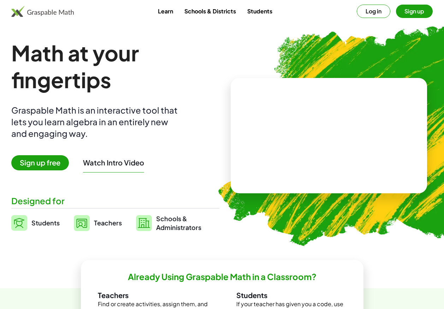
click at [44, 12] on img at bounding box center [42, 11] width 62 height 11
click at [44, 14] on img at bounding box center [42, 11] width 62 height 11
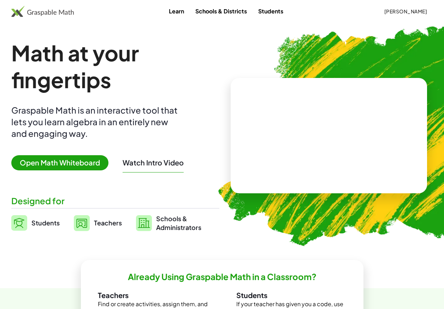
click at [44, 14] on img at bounding box center [42, 11] width 62 height 11
click at [71, 159] on span "Open Math Whiteboard" at bounding box center [59, 162] width 97 height 15
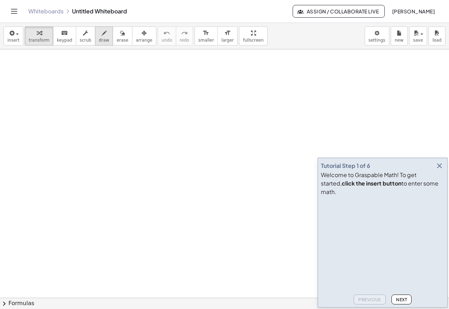
click at [102, 33] on icon "button" at bounding box center [104, 33] width 5 height 8
drag, startPoint x: 56, startPoint y: 76, endPoint x: 60, endPoint y: 83, distance: 7.9
drag, startPoint x: 73, startPoint y: 72, endPoint x: 76, endPoint y: 83, distance: 11.1
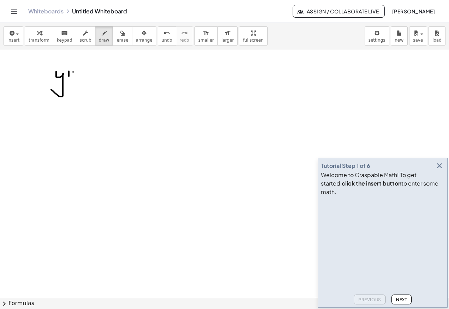
drag, startPoint x: 78, startPoint y: 89, endPoint x: 87, endPoint y: 89, distance: 9.2
drag, startPoint x: 78, startPoint y: 94, endPoint x: 92, endPoint y: 92, distance: 14.5
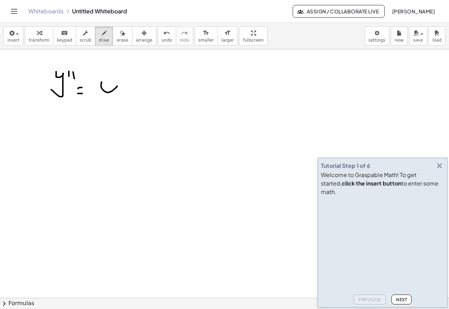
drag, startPoint x: 102, startPoint y: 82, endPoint x: 99, endPoint y: 94, distance: 12.4
drag, startPoint x: 70, startPoint y: 134, endPoint x: 75, endPoint y: 139, distance: 6.7
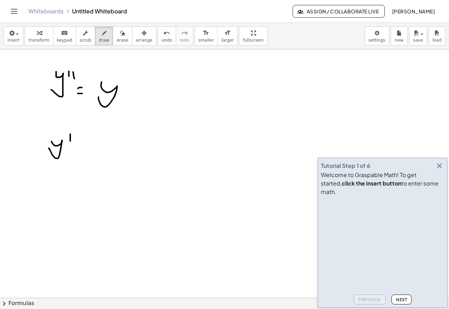
drag, startPoint x: 77, startPoint y: 140, endPoint x: 78, endPoint y: 149, distance: 9.3
drag, startPoint x: 79, startPoint y: 157, endPoint x: 103, endPoint y: 157, distance: 24.0
drag, startPoint x: 103, startPoint y: 149, endPoint x: 113, endPoint y: 150, distance: 10.3
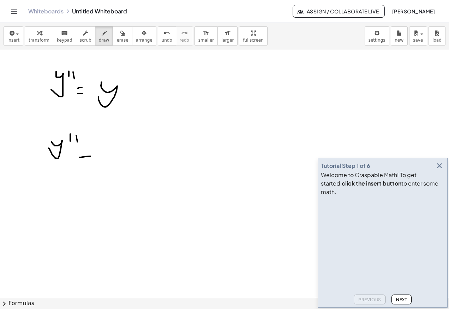
drag, startPoint x: 113, startPoint y: 147, endPoint x: 103, endPoint y: 160, distance: 16.6
drag, startPoint x: 133, startPoint y: 156, endPoint x: 141, endPoint y: 157, distance: 7.8
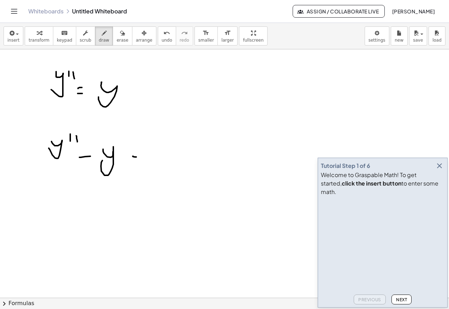
drag, startPoint x: 130, startPoint y: 162, endPoint x: 142, endPoint y: 162, distance: 11.7
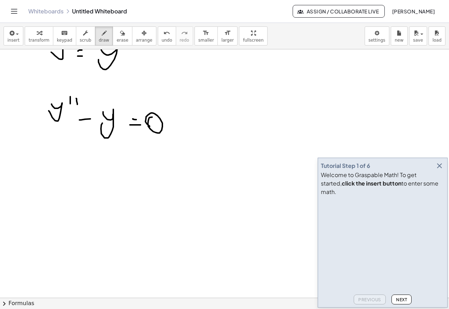
scroll to position [71, 0]
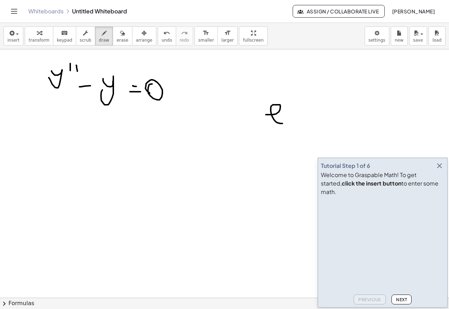
drag, startPoint x: 269, startPoint y: 115, endPoint x: 287, endPoint y: 115, distance: 18.4
click at [286, 122] on div at bounding box center [224, 250] width 449 height 543
drag, startPoint x: 288, startPoint y: 85, endPoint x: 288, endPoint y: 90, distance: 4.6
click at [296, 98] on div at bounding box center [224, 250] width 449 height 543
drag, startPoint x: 282, startPoint y: 89, endPoint x: 290, endPoint y: 90, distance: 7.4
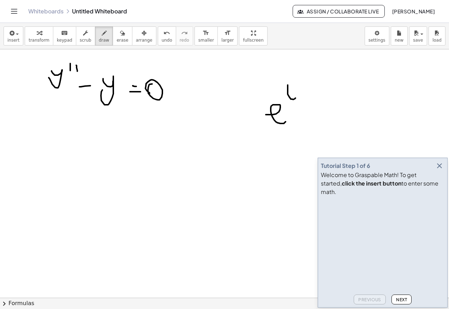
click at [289, 90] on div at bounding box center [224, 250] width 449 height 543
drag, startPoint x: 304, startPoint y: 90, endPoint x: 318, endPoint y: 96, distance: 14.9
click at [318, 97] on div at bounding box center [224, 250] width 449 height 543
drag, startPoint x: 308, startPoint y: 97, endPoint x: 316, endPoint y: 89, distance: 11.2
click at [316, 89] on div at bounding box center [224, 250] width 449 height 543
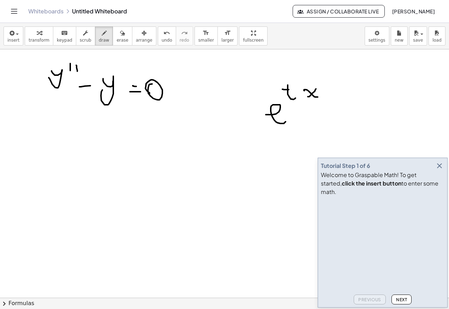
drag, startPoint x: 245, startPoint y: 112, endPoint x: 256, endPoint y: 114, distance: 11.4
click at [255, 114] on div at bounding box center [224, 250] width 449 height 543
drag, startPoint x: 245, startPoint y: 118, endPoint x: 252, endPoint y: 119, distance: 7.1
click at [249, 118] on div at bounding box center [224, 250] width 449 height 543
drag, startPoint x: 234, startPoint y: 114, endPoint x: 233, endPoint y: 122, distance: 7.8
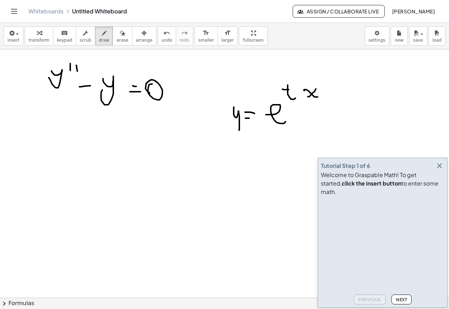
click at [233, 125] on div at bounding box center [224, 250] width 449 height 543
drag, startPoint x: 40, startPoint y: 188, endPoint x: 50, endPoint y: 201, distance: 16.8
click at [50, 202] on div at bounding box center [224, 250] width 449 height 543
drag, startPoint x: 36, startPoint y: 192, endPoint x: 46, endPoint y: 191, distance: 9.9
click at [45, 191] on div at bounding box center [224, 250] width 449 height 543
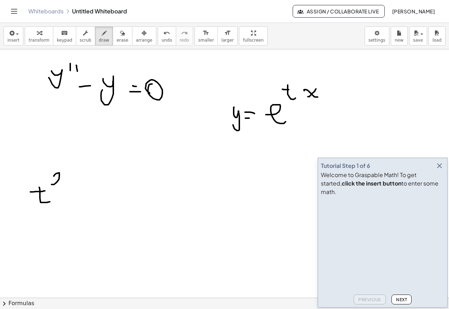
drag, startPoint x: 59, startPoint y: 176, endPoint x: 60, endPoint y: 187, distance: 10.6
click at [58, 186] on div at bounding box center [224, 250] width 449 height 543
drag, startPoint x: 63, startPoint y: 195, endPoint x: 86, endPoint y: 189, distance: 24.0
click at [71, 195] on div at bounding box center [224, 250] width 449 height 543
drag, startPoint x: 86, startPoint y: 197, endPoint x: 93, endPoint y: 193, distance: 7.9
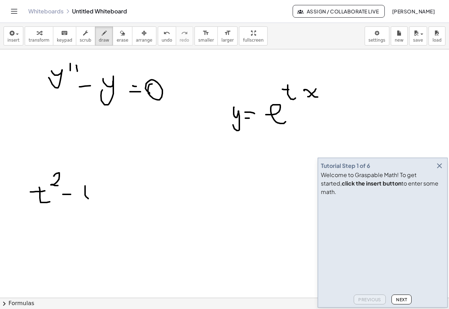
click at [91, 199] on div at bounding box center [224, 250] width 449 height 543
click at [120, 31] on icon "button" at bounding box center [122, 33] width 5 height 8
drag, startPoint x: 95, startPoint y: 173, endPoint x: 94, endPoint y: 200, distance: 26.5
click at [94, 200] on div at bounding box center [224, 250] width 449 height 543
click at [95, 44] on button "draw" at bounding box center [104, 35] width 18 height 19
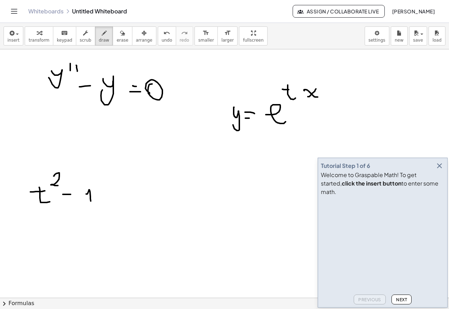
drag, startPoint x: 86, startPoint y: 194, endPoint x: 91, endPoint y: 204, distance: 10.7
click at [91, 204] on div at bounding box center [224, 250] width 449 height 543
drag, startPoint x: 111, startPoint y: 192, endPoint x: 116, endPoint y: 196, distance: 5.6
click at [115, 193] on div at bounding box center [224, 250] width 449 height 543
drag, startPoint x: 111, startPoint y: 198, endPoint x: 122, endPoint y: 199, distance: 11.0
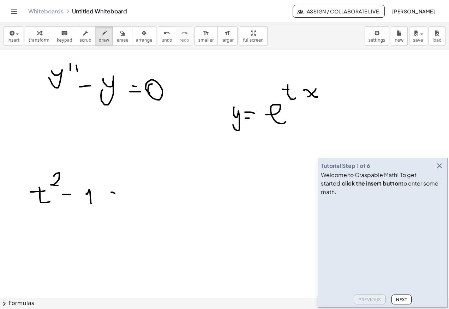
click at [116, 198] on div at bounding box center [224, 250] width 449 height 543
drag, startPoint x: 139, startPoint y: 186, endPoint x: 124, endPoint y: 198, distance: 18.8
click at [126, 195] on div at bounding box center [224, 250] width 449 height 543
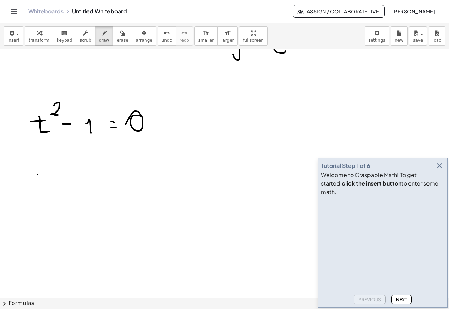
drag
click at [47, 189] on div at bounding box center [224, 179] width 449 height 543
click at [52, 180] on div at bounding box center [224, 179] width 449 height 543
click at [70, 185] on div at bounding box center [224, 179] width 449 height 543
click at [73, 188] on div at bounding box center [224, 179] width 449 height 543
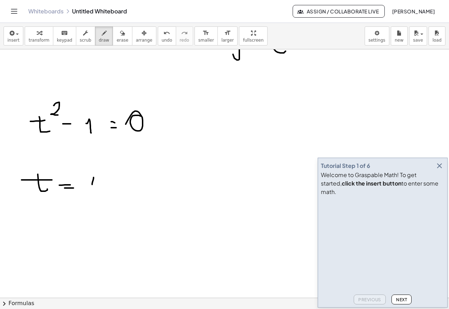
click at [94, 194] on div at bounding box center [224, 179] width 449 height 543
click at [62, 221] on div at bounding box center [224, 179] width 449 height 543
click at [63, 212] on div at bounding box center [224, 179] width 449 height 543
click at [78, 216] on div at bounding box center [224, 179] width 449 height 543
click at [80, 219] on div at bounding box center [224, 179] width 449 height 543
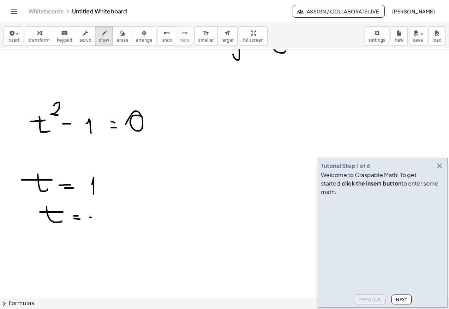
click at [96, 217] on div at bounding box center [224, 179] width 449 height 543
click at [106, 221] on div at bounding box center [224, 179] width 449 height 543
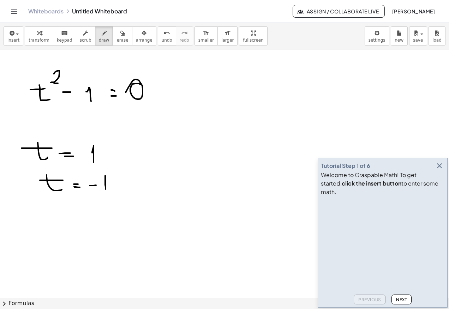
scroll to position [247, 0]
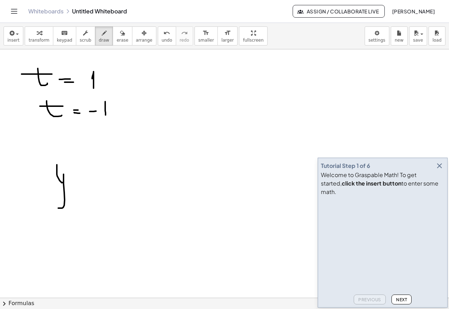
click at [49, 201] on div at bounding box center [224, 73] width 449 height 543
click at [78, 196] on div at bounding box center [224, 73] width 449 height 543
click at [84, 198] on div at bounding box center [224, 73] width 449 height 543
click at [107, 203] on div at bounding box center [224, 73] width 449 height 543
click at [114, 211] on div at bounding box center [224, 73] width 449 height 543
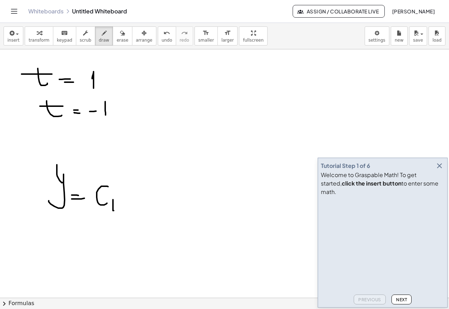
click at [136, 207] on div at bounding box center [224, 73] width 449 height 543
click at [133, 195] on div at bounding box center [224, 73] width 449 height 543
click at [144, 184] on div at bounding box center [224, 73] width 449 height 543
click at [150, 188] on div at bounding box center [224, 73] width 449 height 543
click at [165, 195] on div at bounding box center [224, 73] width 449 height 543
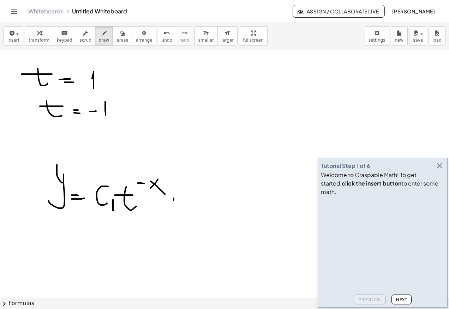
click at [174, 211] on div at bounding box center [224, 73] width 449 height 543
click at [189, 204] on div at bounding box center [224, 73] width 449 height 543
click at [211, 210] on div at bounding box center [224, 73] width 449 height 543
click at [220, 220] on div at bounding box center [224, 73] width 449 height 543
click at [117, 42] on span "erase" at bounding box center [123, 40] width 12 height 5
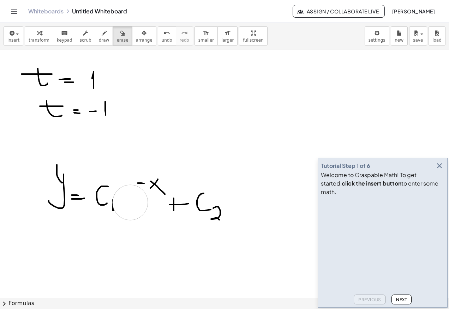
click at [133, 203] on div at bounding box center [224, 73] width 449 height 543
click at [100, 38] on span "draw" at bounding box center [104, 40] width 11 height 5
click at [117, 211] on div at bounding box center [224, 73] width 449 height 543
click at [138, 195] on div at bounding box center [224, 73] width 449 height 543
click at [143, 207] on div at bounding box center [224, 73] width 449 height 543
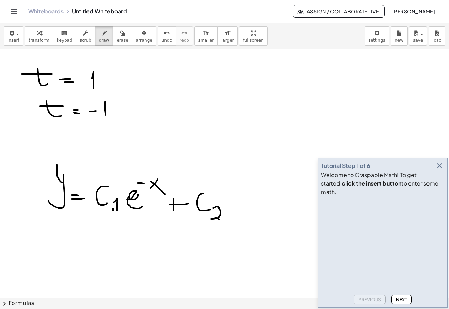
click at [132, 201] on div at bounding box center [224, 73] width 449 height 543
click at [131, 205] on div at bounding box center [224, 73] width 449 height 543
click at [248, 213] on div at bounding box center [224, 73] width 449 height 543
click at [250, 192] on div at bounding box center [224, 73] width 449 height 543
click at [249, 182] on div at bounding box center [224, 73] width 449 height 543
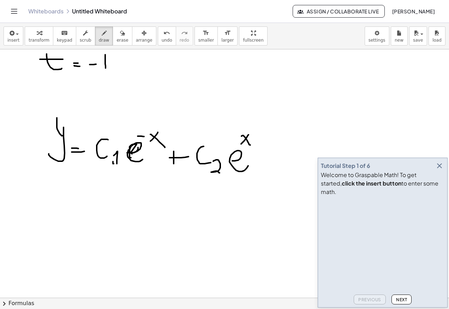
scroll to position [294, 0]
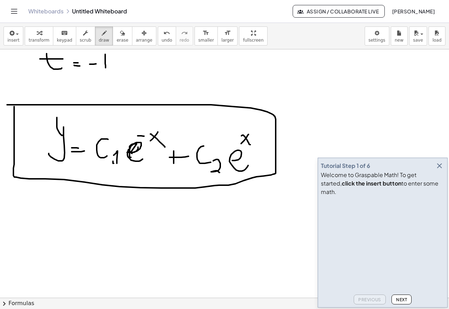
click at [7, 105] on div at bounding box center [224, 128] width 449 height 746
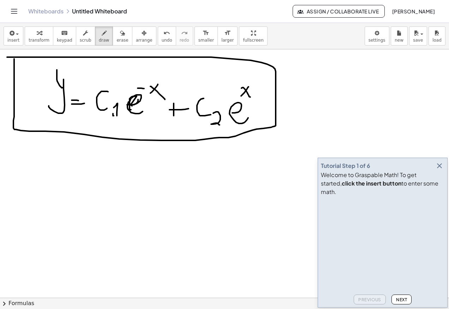
scroll to position [330, 0]
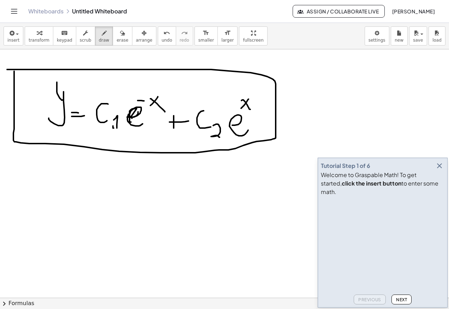
click at [441, 170] on icon "button" at bounding box center [439, 166] width 8 height 8
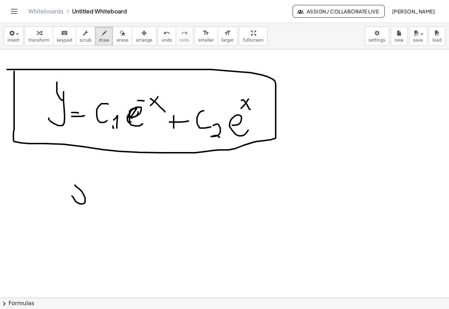
drag, startPoint x: 85, startPoint y: 200, endPoint x: 87, endPoint y: 191, distance: 9.1
click at [87, 191] on div at bounding box center [224, 93] width 449 height 746
click at [120, 37] on icon "button" at bounding box center [122, 33] width 5 height 8
drag, startPoint x: 87, startPoint y: 187, endPoint x: 79, endPoint y: 201, distance: 15.6
click at [79, 201] on div at bounding box center [224, 93] width 449 height 746
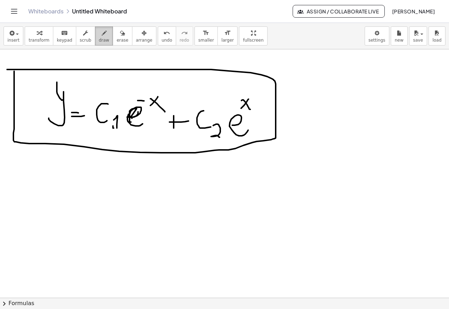
click at [99, 34] on div "button" at bounding box center [104, 33] width 11 height 8
drag, startPoint x: 76, startPoint y: 197, endPoint x: 127, endPoint y: 203, distance: 51.2
click at [125, 205] on div at bounding box center [224, 93] width 449 height 746
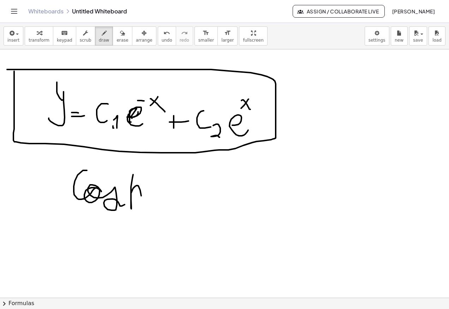
drag, startPoint x: 131, startPoint y: 206, endPoint x: 157, endPoint y: 207, distance: 26.2
click at [154, 208] on div at bounding box center [224, 93] width 449 height 746
click at [173, 192] on div at bounding box center [224, 93] width 449 height 746
drag, startPoint x: 169, startPoint y: 201, endPoint x: 197, endPoint y: 205, distance: 28.2
click at [174, 200] on div at bounding box center [224, 93] width 449 height 746
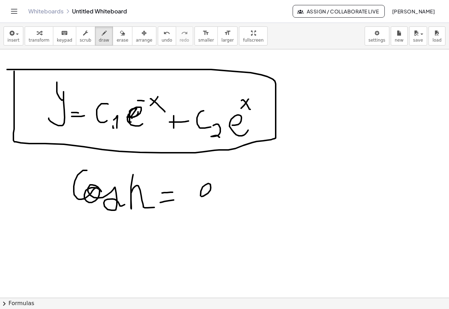
drag, startPoint x: 203, startPoint y: 196, endPoint x: 226, endPoint y: 194, distance: 22.4
click at [226, 197] on div at bounding box center [224, 93] width 449 height 746
drag, startPoint x: 214, startPoint y: 173, endPoint x: 222, endPoint y: 177, distance: 9.0
click at [224, 180] on div at bounding box center [224, 93] width 449 height 746
drag, startPoint x: 217, startPoint y: 176, endPoint x: 221, endPoint y: 172, distance: 5.5
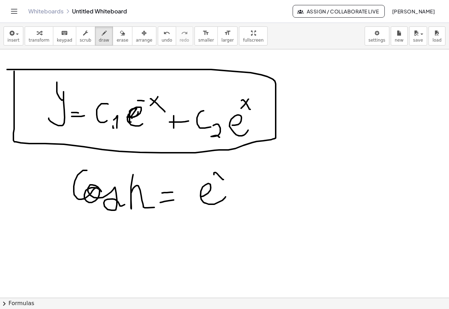
click at [220, 173] on div at bounding box center [224, 93] width 449 height 746
drag, startPoint x: 238, startPoint y: 181, endPoint x: 238, endPoint y: 200, distance: 18.7
click at [238, 200] on div at bounding box center [224, 93] width 449 height 746
drag, startPoint x: 231, startPoint y: 190, endPoint x: 254, endPoint y: 188, distance: 22.7
click at [246, 189] on div at bounding box center [224, 93] width 449 height 746
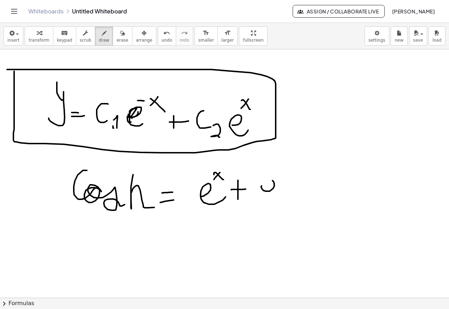
drag, startPoint x: 261, startPoint y: 187, endPoint x: 281, endPoint y: 193, distance: 20.7
click at [280, 196] on div at bounding box center [224, 93] width 449 height 746
drag, startPoint x: 267, startPoint y: 172, endPoint x: 281, endPoint y: 171, distance: 14.1
click at [277, 172] on div at bounding box center [224, 93] width 449 height 746
drag, startPoint x: 284, startPoint y: 167, endPoint x: 301, endPoint y: 171, distance: 17.5
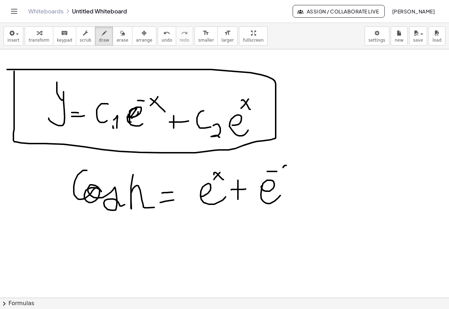
click at [302, 173] on div at bounding box center [224, 93] width 449 height 746
drag, startPoint x: 288, startPoint y: 177, endPoint x: 296, endPoint y: 166, distance: 13.1
click at [295, 167] on div at bounding box center [224, 93] width 449 height 746
drag, startPoint x: 205, startPoint y: 216, endPoint x: 313, endPoint y: 212, distance: 108.1
click at [313, 212] on div at bounding box center [224, 93] width 449 height 746
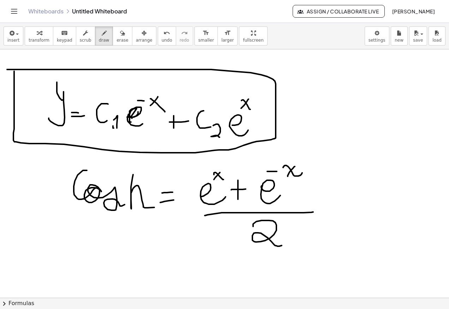
drag, startPoint x: 276, startPoint y: 225, endPoint x: 294, endPoint y: 232, distance: 18.9
click at [284, 245] on div at bounding box center [224, 93] width 449 height 746
click at [117, 42] on span "erase" at bounding box center [123, 40] width 12 height 5
drag, startPoint x: 105, startPoint y: 88, endPoint x: 106, endPoint y: 124, distance: 36.0
click at [106, 124] on div at bounding box center [224, 93] width 449 height 746
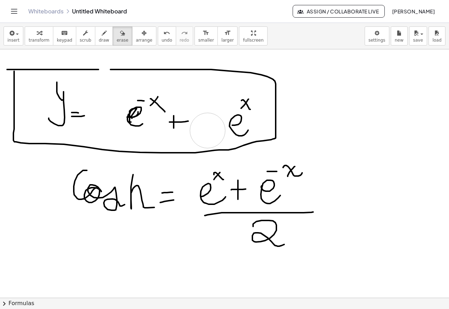
drag, startPoint x: 198, startPoint y: 96, endPoint x: 208, endPoint y: 131, distance: 36.0
click at [208, 131] on div at bounding box center [224, 93] width 449 height 746
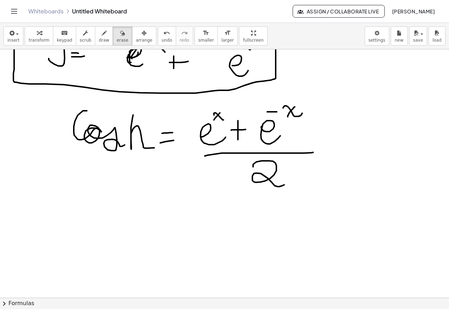
scroll to position [400, 0]
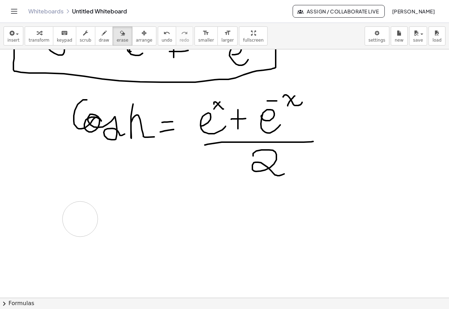
click at [85, 216] on div at bounding box center [224, 22] width 449 height 746
click at [99, 38] on span "draw" at bounding box center [104, 40] width 11 height 5
drag, startPoint x: 97, startPoint y: 217, endPoint x: 102, endPoint y: 226, distance: 9.9
click at [96, 226] on div at bounding box center [224, 22] width 449 height 746
drag, startPoint x: 102, startPoint y: 226, endPoint x: 144, endPoint y: 224, distance: 42.8
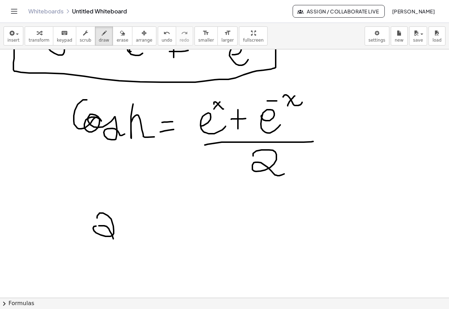
click at [120, 246] on div at bounding box center [224, 22] width 449 height 746
drag, startPoint x: 129, startPoint y: 222, endPoint x: 179, endPoint y: 238, distance: 52.0
click at [173, 246] on div at bounding box center [224, 22] width 449 height 746
drag, startPoint x: 181, startPoint y: 249, endPoint x: 227, endPoint y: 240, distance: 47.2
click at [203, 253] on div at bounding box center [224, 22] width 449 height 746
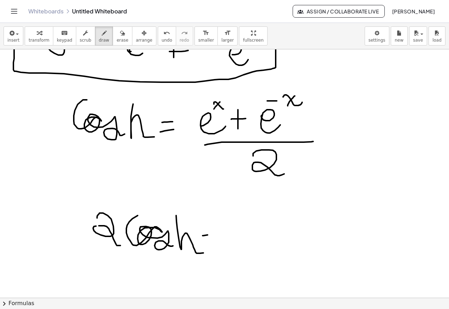
drag, startPoint x: 208, startPoint y: 235, endPoint x: 215, endPoint y: 239, distance: 8.8
click at [215, 237] on div at bounding box center [224, 22] width 449 height 746
drag, startPoint x: 208, startPoint y: 240, endPoint x: 228, endPoint y: 239, distance: 20.8
click at [216, 240] on div at bounding box center [224, 22] width 449 height 746
drag, startPoint x: 240, startPoint y: 244, endPoint x: 269, endPoint y: 231, distance: 32.2
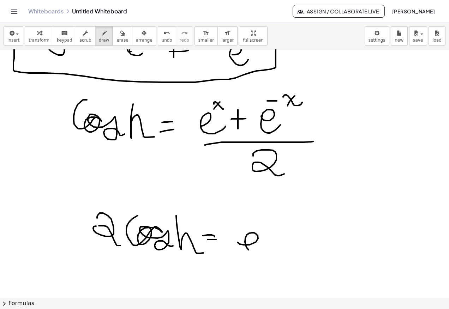
click at [272, 244] on div at bounding box center [224, 22] width 449 height 746
drag, startPoint x: 257, startPoint y: 213, endPoint x: 273, endPoint y: 217, distance: 16.4
click at [273, 218] on div at bounding box center [224, 22] width 449 height 746
drag, startPoint x: 264, startPoint y: 220, endPoint x: 281, endPoint y: 226, distance: 18.0
click at [274, 214] on div at bounding box center [224, 22] width 449 height 746
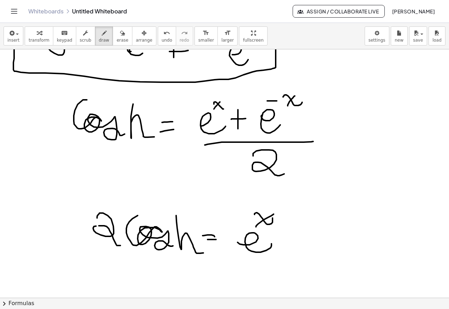
click at [290, 251] on div at bounding box center [224, 22] width 449 height 746
click at [300, 243] on div at bounding box center [224, 22] width 449 height 746
drag, startPoint x: 310, startPoint y: 243, endPoint x: 326, endPoint y: 238, distance: 17.1
click at [327, 243] on div at bounding box center [224, 22] width 449 height 746
click at [321, 225] on div at bounding box center [224, 22] width 449 height 746
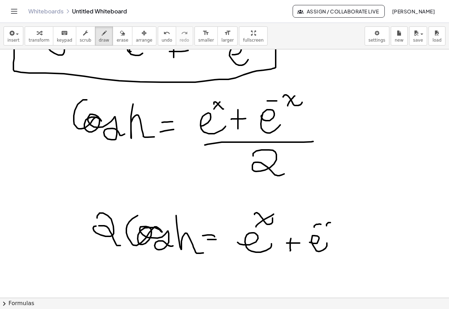
drag, startPoint x: 331, startPoint y: 223, endPoint x: 340, endPoint y: 226, distance: 10.2
click at [340, 228] on div at bounding box center [224, 22] width 449 height 746
drag, startPoint x: 336, startPoint y: 228, endPoint x: 340, endPoint y: 221, distance: 7.8
click at [340, 221] on div at bounding box center [224, 22] width 449 height 746
click at [95, 228] on div at bounding box center [224, 22] width 449 height 746
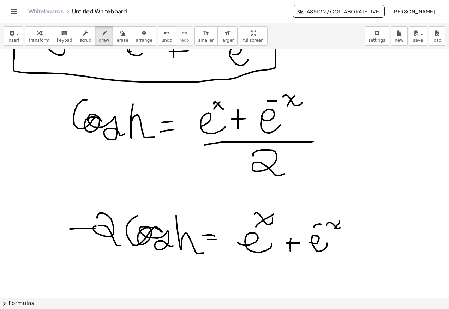
click at [90, 232] on div at bounding box center [224, 22] width 449 height 746
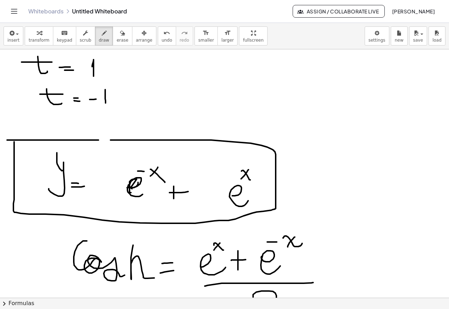
scroll to position [365, 0]
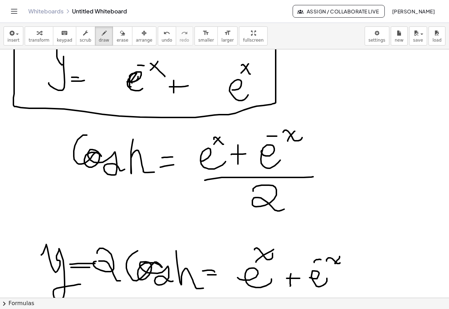
click at [83, 285] on div at bounding box center [224, 57] width 449 height 746
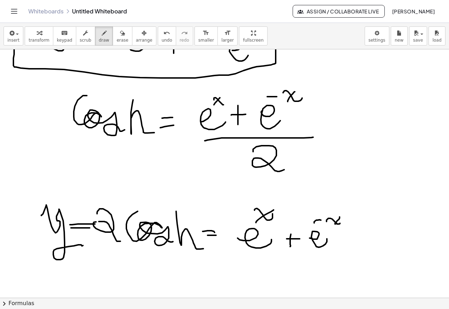
scroll to position [497, 0]
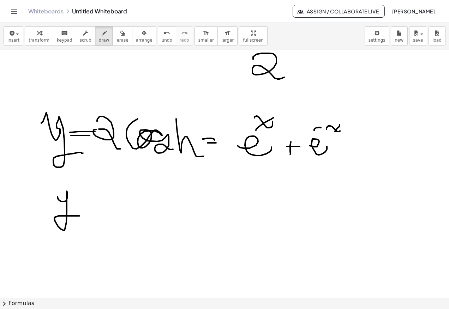
click at [86, 220] on div at bounding box center [224, 49] width 449 height 994
click at [110, 214] on div at bounding box center [224, 49] width 449 height 994
click at [113, 220] on div at bounding box center [224, 49] width 449 height 994
click at [162, 230] on div at bounding box center [224, 49] width 449 height 994
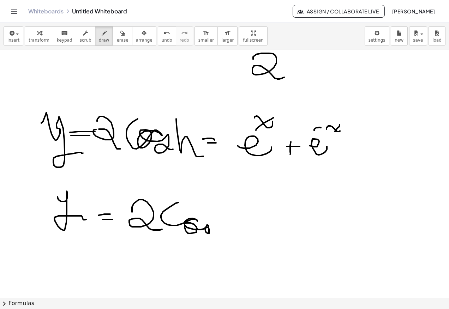
click at [216, 229] on div at bounding box center [224, 49] width 449 height 994
click at [247, 233] on div at bounding box center [224, 49] width 449 height 994
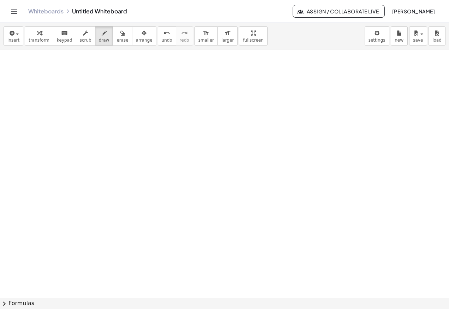
scroll to position [709, 0]
drag, startPoint x: 90, startPoint y: 96, endPoint x: 129, endPoint y: 125, distance: 48.4
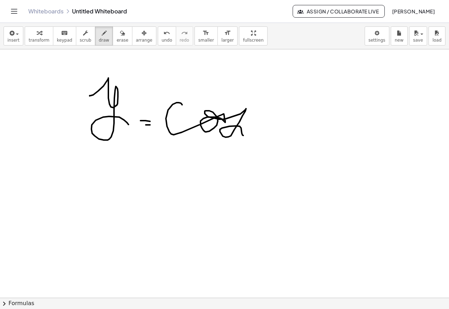
drag, startPoint x: 179, startPoint y: 103, endPoint x: 256, endPoint y: 124, distance: 79.9
drag, startPoint x: 254, startPoint y: 113, endPoint x: 273, endPoint y: 136, distance: 30.4
drag, startPoint x: 280, startPoint y: 127, endPoint x: 282, endPoint y: 138, distance: 10.7
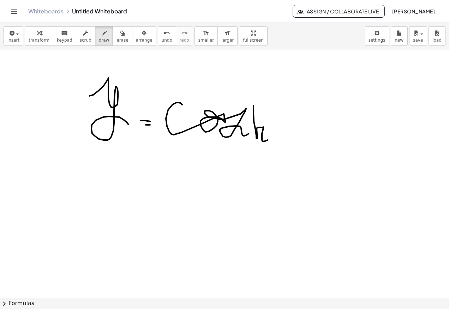
drag, startPoint x: 284, startPoint y: 133, endPoint x: 293, endPoint y: 134, distance: 9.3
drag, startPoint x: 309, startPoint y: 131, endPoint x: 302, endPoint y: 117, distance: 15.5
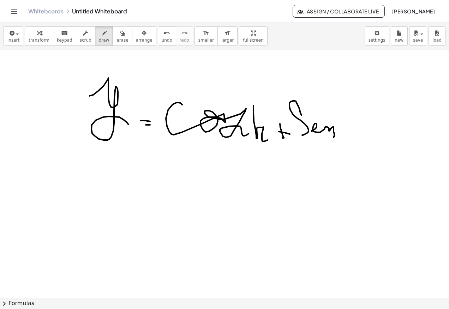
drag, startPoint x: 312, startPoint y: 131, endPoint x: 334, endPoint y: 137, distance: 22.7
drag, startPoint x: 344, startPoint y: 91, endPoint x: 375, endPoint y: 129, distance: 49.9
drag, startPoint x: 100, startPoint y: 160, endPoint x: 147, endPoint y: 183, distance: 52.3
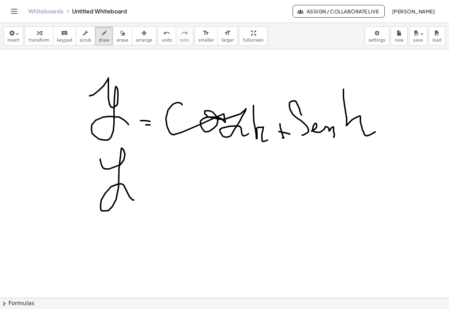
drag, startPoint x: 142, startPoint y: 155, endPoint x: 144, endPoint y: 171, distance: 16.1
drag, startPoint x: 155, startPoint y: 183, endPoint x: 161, endPoint y: 188, distance: 8.5
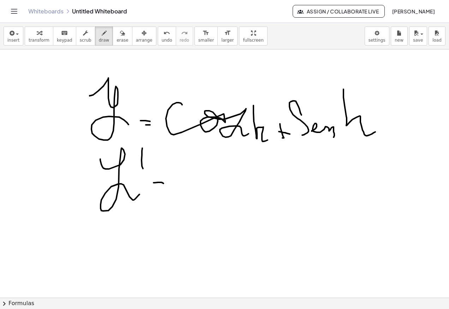
drag, startPoint x: 156, startPoint y: 190, endPoint x: 173, endPoint y: 193, distance: 17.2
drag, startPoint x: 189, startPoint y: 201, endPoint x: 184, endPoint y: 171, distance: 31.2
drag, startPoint x: 209, startPoint y: 193, endPoint x: 268, endPoint y: 177, distance: 61.2
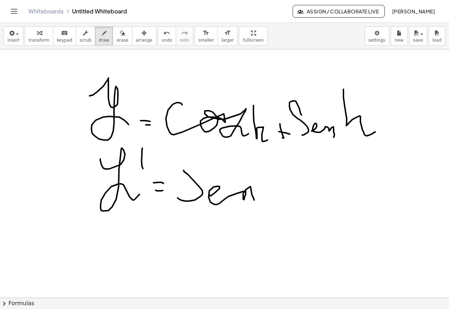
drag, startPoint x: 264, startPoint y: 181, endPoint x: 310, endPoint y: 207, distance: 52.2
drag, startPoint x: 297, startPoint y: 207, endPoint x: 320, endPoint y: 208, distance: 22.6
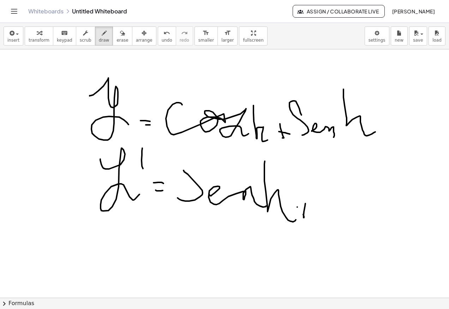
drag, startPoint x: 336, startPoint y: 188, endPoint x: 394, endPoint y: 217, distance: 64.7
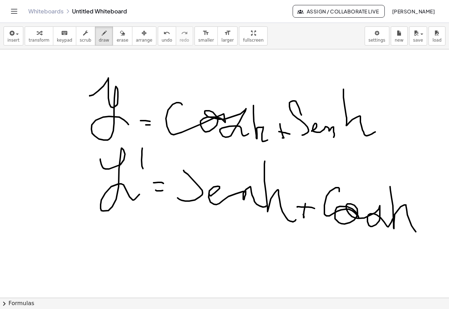
drag, startPoint x: 394, startPoint y: 229, endPoint x: 440, endPoint y: 232, distance: 45.7
drag, startPoint x: 86, startPoint y: 231, endPoint x: 118, endPoint y: 261, distance: 44.2
drag, startPoint x: 129, startPoint y: 230, endPoint x: 129, endPoint y: 242, distance: 12.4
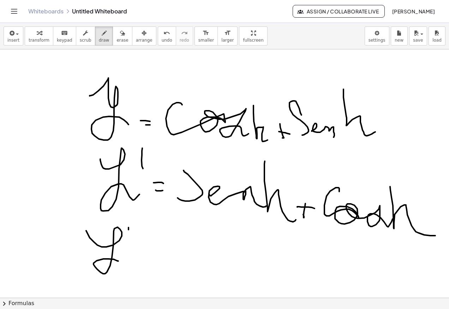
drag, startPoint x: 138, startPoint y: 235, endPoint x: 137, endPoint y: 256, distance: 20.6
drag, startPoint x: 136, startPoint y: 265, endPoint x: 144, endPoint y: 266, distance: 7.4
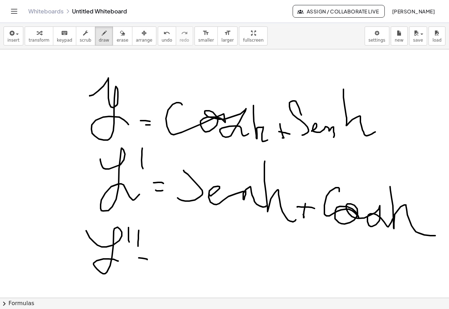
drag, startPoint x: 181, startPoint y: 243, endPoint x: 220, endPoint y: 252, distance: 39.6
drag, startPoint x: 218, startPoint y: 282, endPoint x: 257, endPoint y: 279, distance: 39.7
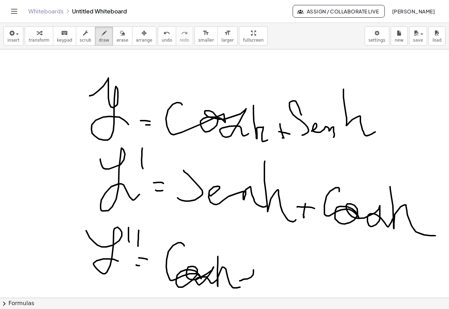
drag, startPoint x: 254, startPoint y: 270, endPoint x: 240, endPoint y: 273, distance: 14.1
drag, startPoint x: 242, startPoint y: 272, endPoint x: 268, endPoint y: 287, distance: 30.4
drag, startPoint x: 273, startPoint y: 272, endPoint x: 270, endPoint y: 280, distance: 8.8
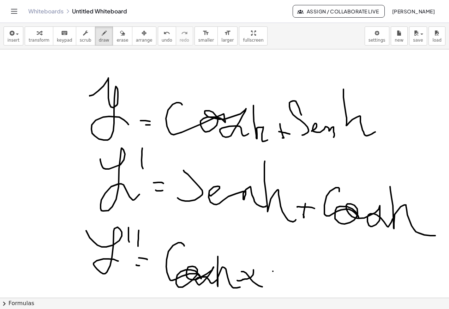
drag, startPoint x: 270, startPoint y: 280, endPoint x: 286, endPoint y: 282, distance: 16.0
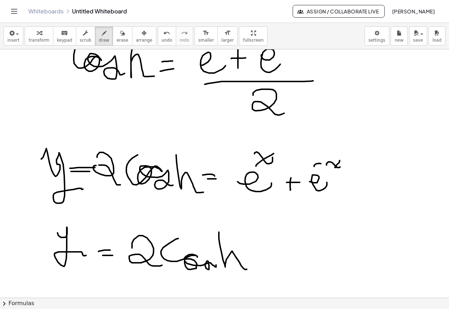
scroll to position [462, 0]
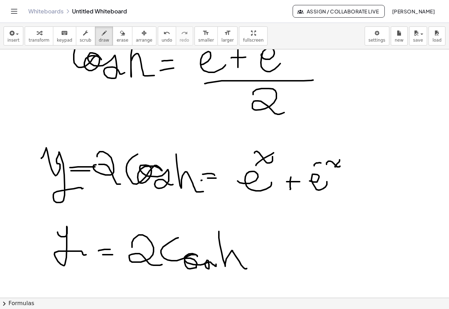
drag, startPoint x: 202, startPoint y: 180, endPoint x: 212, endPoint y: 187, distance: 11.5
click at [212, 188] on div at bounding box center [224, 85] width 449 height 994
drag, startPoint x: 203, startPoint y: 187, endPoint x: 216, endPoint y: 183, distance: 13.0
click at [210, 184] on div at bounding box center [224, 85] width 449 height 994
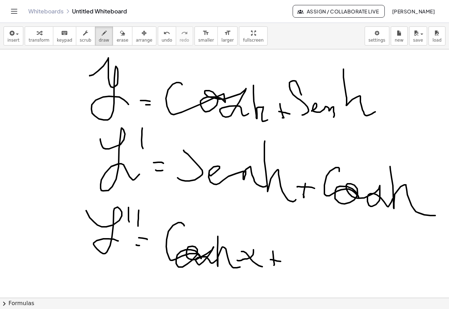
scroll to position [746, 0]
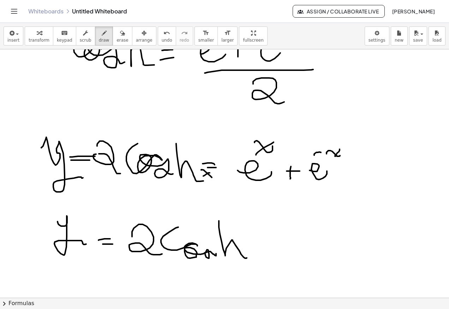
scroll to position [463, 0]
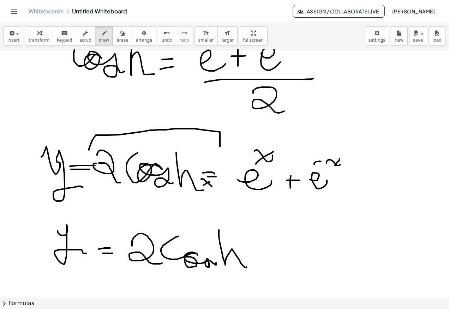
drag, startPoint x: 89, startPoint y: 150, endPoint x: 220, endPoint y: 147, distance: 131.0
click at [220, 147] on div at bounding box center [224, 207] width 449 height 1243
drag, startPoint x: 91, startPoint y: 179, endPoint x: 214, endPoint y: 198, distance: 124.9
click at [214, 198] on div at bounding box center [224, 207] width 449 height 1243
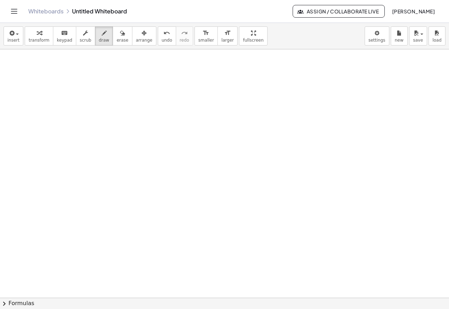
scroll to position [994, 0]
drag, startPoint x: 79, startPoint y: 96, endPoint x: 106, endPoint y: 123, distance: 37.7
drag, startPoint x: 111, startPoint y: 124, endPoint x: 122, endPoint y: 124, distance: 11.3
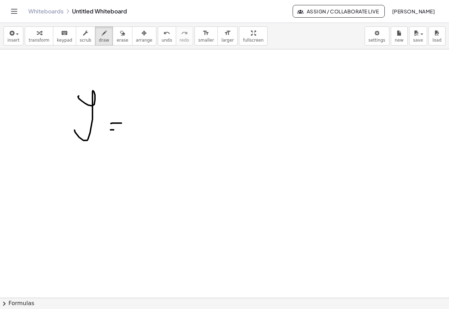
drag, startPoint x: 111, startPoint y: 130, endPoint x: 148, endPoint y: 127, distance: 37.2
drag, startPoint x: 139, startPoint y: 123, endPoint x: 165, endPoint y: 118, distance: 26.5
drag, startPoint x: 151, startPoint y: 100, endPoint x: 175, endPoint y: 103, distance: 24.3
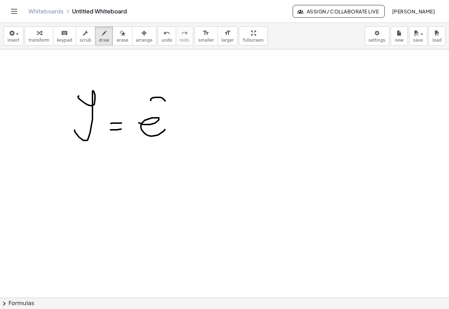
drag, startPoint x: 149, startPoint y: 109, endPoint x: 178, endPoint y: 91, distance: 34.8
drag, startPoint x: 93, startPoint y: 163, endPoint x: 120, endPoint y: 159, distance: 27.6
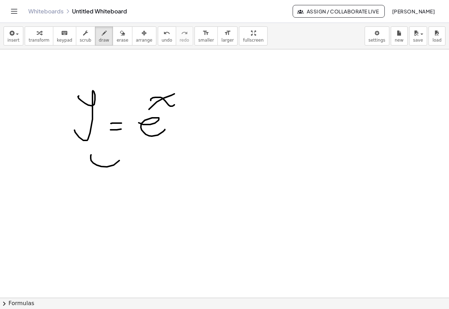
drag, startPoint x: 118, startPoint y: 157, endPoint x: 98, endPoint y: 173, distance: 25.6
drag, startPoint x: 132, startPoint y: 149, endPoint x: 136, endPoint y: 148, distance: 3.6
drag, startPoint x: 138, startPoint y: 146, endPoint x: 139, endPoint y: 164, distance: 18.4
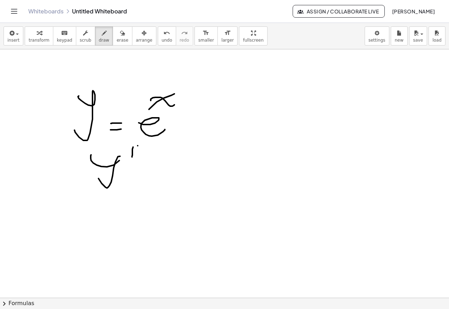
drag, startPoint x: 145, startPoint y: 187, endPoint x: 162, endPoint y: 184, distance: 17.1
drag, startPoint x: 171, startPoint y: 186, endPoint x: 218, endPoint y: 180, distance: 47.0
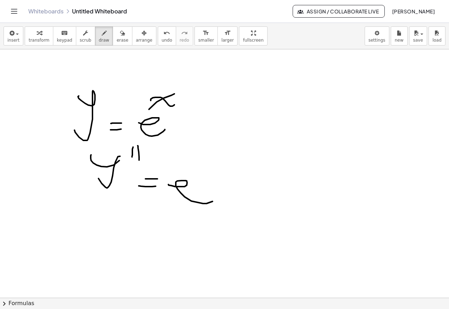
drag, startPoint x: 212, startPoint y: 171, endPoint x: 233, endPoint y: 163, distance: 22.1
drag, startPoint x: 201, startPoint y: 175, endPoint x: 230, endPoint y: 152, distance: 36.7
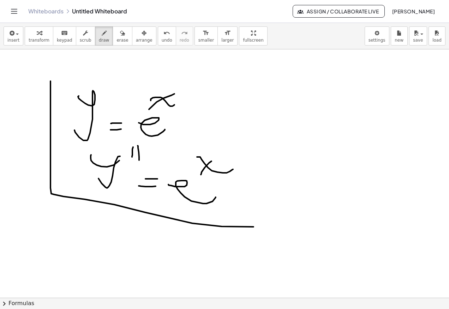
drag, startPoint x: 50, startPoint y: 188, endPoint x: 299, endPoint y: 132, distance: 254.4
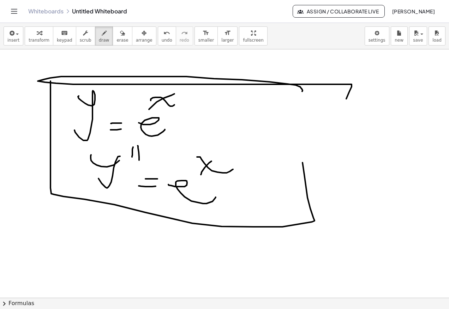
drag, startPoint x: 300, startPoint y: 87, endPoint x: 331, endPoint y: 132, distance: 54.7
drag, startPoint x: 108, startPoint y: 238, endPoint x: 124, endPoint y: 248, distance: 19.0
drag, startPoint x: 136, startPoint y: 234, endPoint x: 136, endPoint y: 242, distance: 7.8
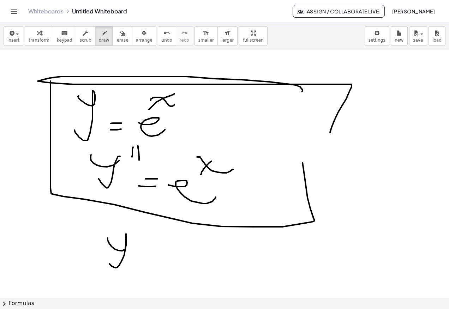
drag, startPoint x: 144, startPoint y: 237, endPoint x: 147, endPoint y: 249, distance: 12.6
drag, startPoint x: 149, startPoint y: 253, endPoint x: 156, endPoint y: 255, distance: 7.5
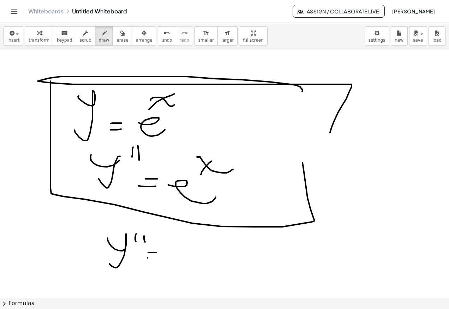
drag, startPoint x: 148, startPoint y: 258, endPoint x: 168, endPoint y: 251, distance: 21.6
drag, startPoint x: 171, startPoint y: 260, endPoint x: 167, endPoint y: 266, distance: 7.6
drag, startPoint x: 205, startPoint y: 273, endPoint x: 266, endPoint y: 230, distance: 74.2
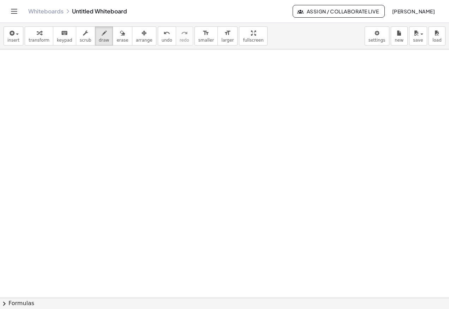
scroll to position [1243, 0]
click at [2, 44] on div "insert select one: Math Expression Function Text Youtube Video Graphing Geometr…" at bounding box center [224, 36] width 449 height 26
click at [8, 41] on span "insert" at bounding box center [13, 40] width 12 height 5
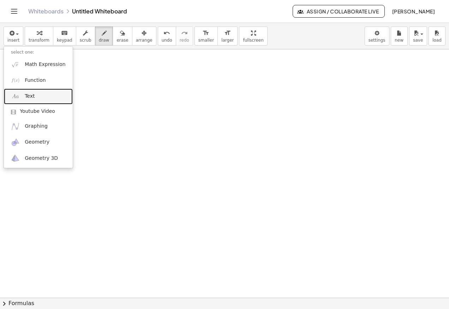
click at [39, 102] on link "Text" at bounding box center [38, 97] width 69 height 16
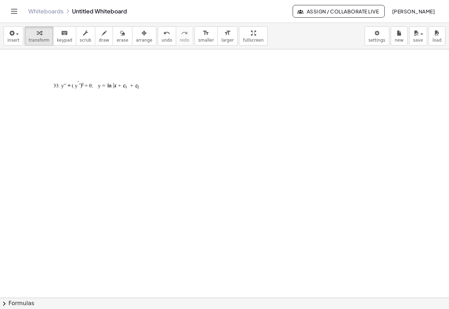
click at [136, 40] on span "arrange" at bounding box center [144, 40] width 17 height 5
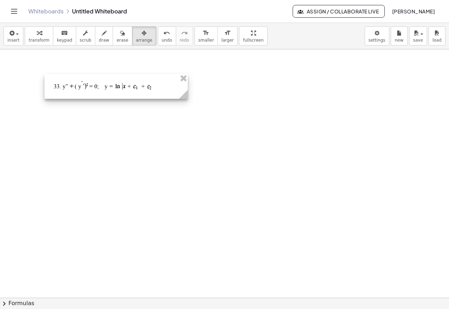
drag, startPoint x: 148, startPoint y: 96, endPoint x: 161, endPoint y: 98, distance: 13.9
click at [95, 34] on button "draw" at bounding box center [104, 35] width 18 height 19
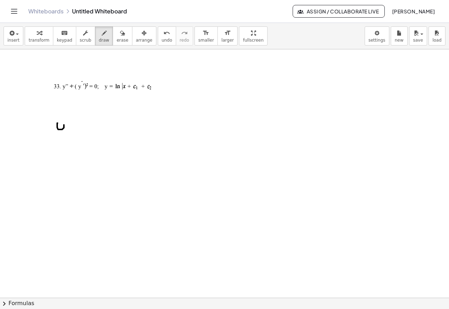
drag, startPoint x: 58, startPoint y: 123, endPoint x: 57, endPoint y: 142, distance: 18.7
drag, startPoint x: 79, startPoint y: 118, endPoint x: 87, endPoint y: 139, distance: 22.9
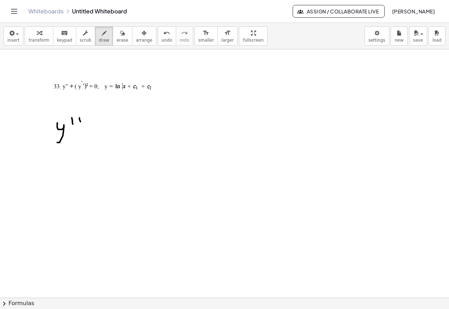
drag, startPoint x: 90, startPoint y: 135, endPoint x: 84, endPoint y: 141, distance: 7.7
drag, startPoint x: 126, startPoint y: 128, endPoint x: 128, endPoint y: 132, distance: 5.1
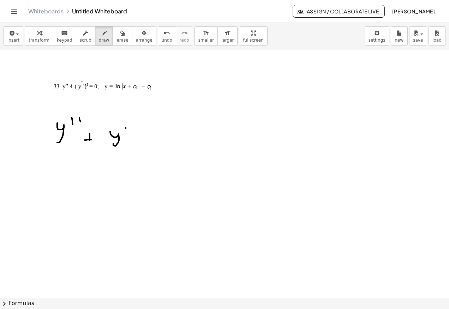
drag, startPoint x: 134, startPoint y: 121, endPoint x: 118, endPoint y: 148, distance: 31.0
drag, startPoint x: 139, startPoint y: 124, endPoint x: 143, endPoint y: 131, distance: 7.7
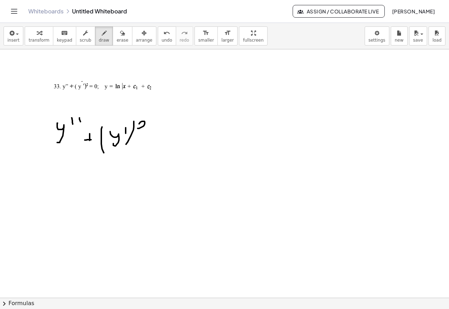
drag, startPoint x: 144, startPoint y: 134, endPoint x: 159, endPoint y: 135, distance: 14.5
drag, startPoint x: 150, startPoint y: 138, endPoint x: 179, endPoint y: 135, distance: 28.4
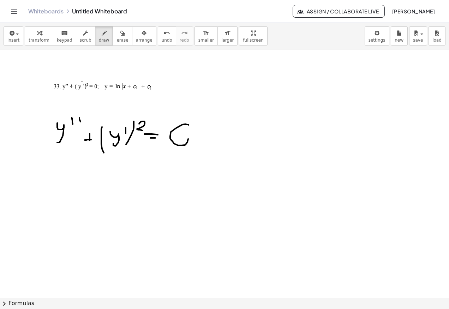
drag, startPoint x: 187, startPoint y: 125, endPoint x: 181, endPoint y: 127, distance: 7.0
drag, startPoint x: 60, startPoint y: 181, endPoint x: 75, endPoint y: 183, distance: 15.0
drag, startPoint x: 77, startPoint y: 196, endPoint x: 87, endPoint y: 194, distance: 10.4
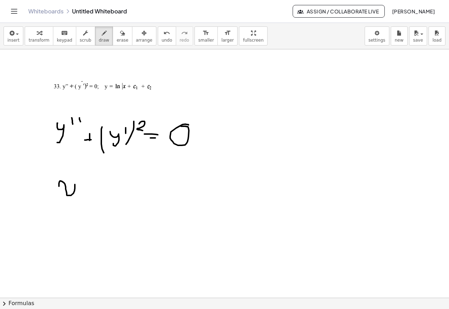
drag, startPoint x: 101, startPoint y: 191, endPoint x: 105, endPoint y: 191, distance: 4.2
drag, startPoint x: 126, startPoint y: 191, endPoint x: 126, endPoint y: 200, distance: 8.1
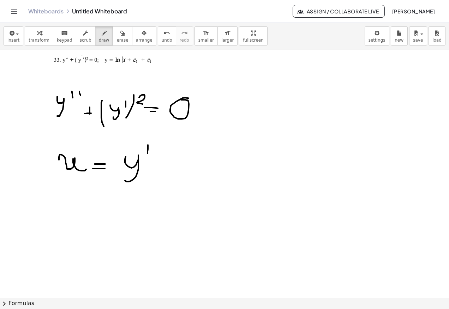
scroll to position [1314, 0]
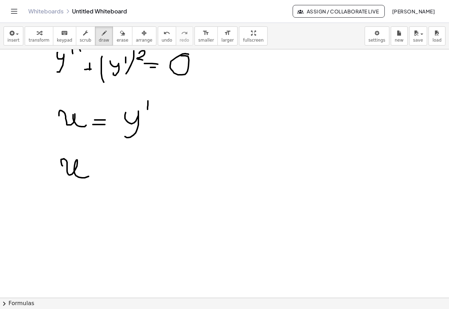
drag, startPoint x: 64, startPoint y: 159, endPoint x: 92, endPoint y: 165, distance: 29.0
drag, startPoint x: 91, startPoint y: 156, endPoint x: 90, endPoint y: 164, distance: 8.1
drag, startPoint x: 107, startPoint y: 168, endPoint x: 115, endPoint y: 169, distance: 8.5
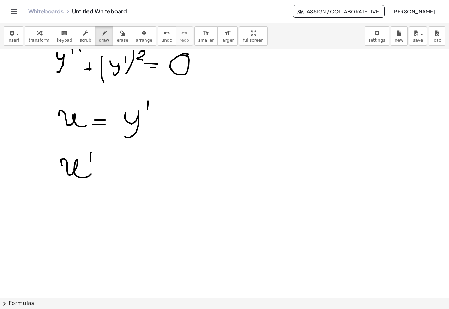
drag, startPoint x: 104, startPoint y: 174, endPoint x: 118, endPoint y: 174, distance: 13.8
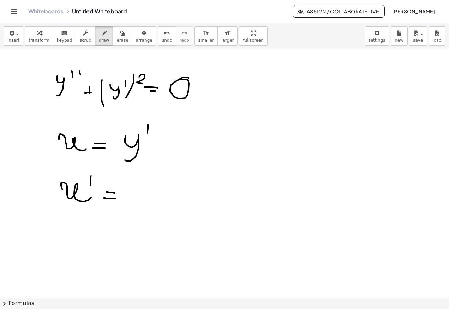
scroll to position [1278, 0]
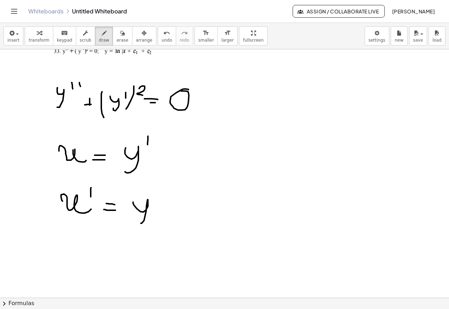
drag, startPoint x: 133, startPoint y: 203, endPoint x: 156, endPoint y: 201, distance: 23.1
drag, startPoint x: 160, startPoint y: 198, endPoint x: 163, endPoint y: 201, distance: 4.8
drag, startPoint x: 172, startPoint y: 197, endPoint x: 172, endPoint y: 209, distance: 12.0
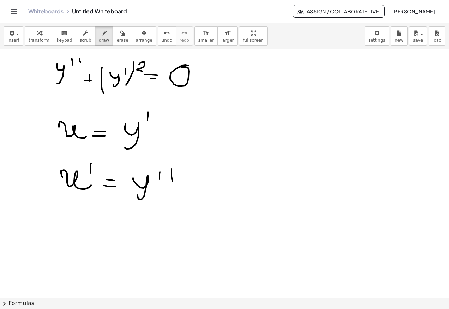
scroll to position [1349, 0]
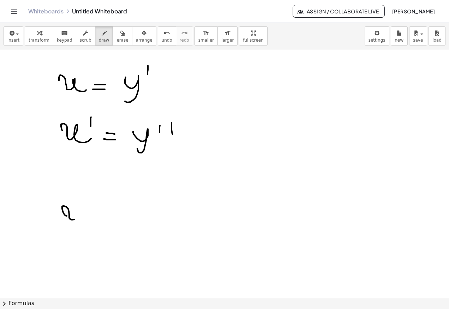
drag, startPoint x: 67, startPoint y: 216, endPoint x: 84, endPoint y: 219, distance: 17.8
drag, startPoint x: 102, startPoint y: 210, endPoint x: 102, endPoint y: 217, distance: 6.4
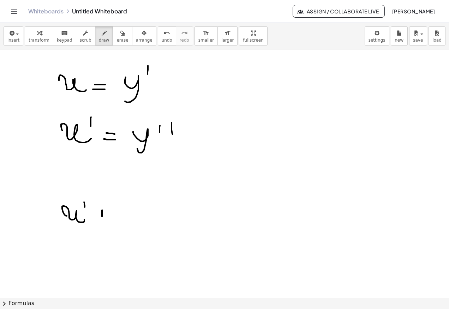
drag, startPoint x: 99, startPoint y: 214, endPoint x: 111, endPoint y: 215, distance: 11.7
drag, startPoint x: 121, startPoint y: 216, endPoint x: 142, endPoint y: 218, distance: 21.2
drag, startPoint x: 148, startPoint y: 197, endPoint x: 154, endPoint y: 210, distance: 14.2
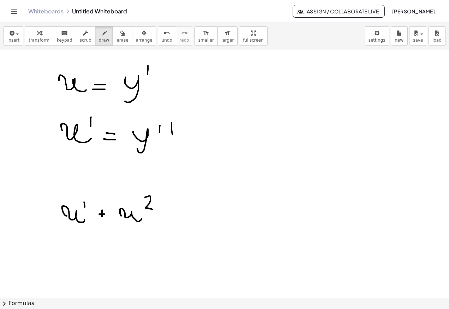
drag, startPoint x: 161, startPoint y: 215, endPoint x: 166, endPoint y: 216, distance: 5.8
drag, startPoint x: 160, startPoint y: 219, endPoint x: 175, endPoint y: 218, distance: 14.5
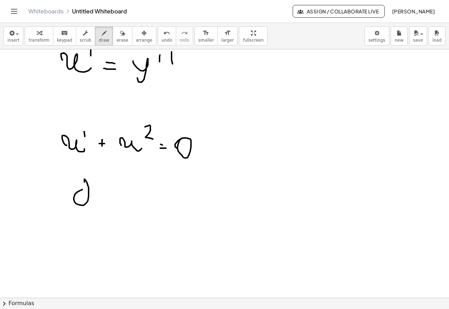
drag, startPoint x: 75, startPoint y: 202, endPoint x: 89, endPoint y: 208, distance: 15.5
drag, startPoint x: 102, startPoint y: 194, endPoint x: 114, endPoint y: 208, distance: 17.8
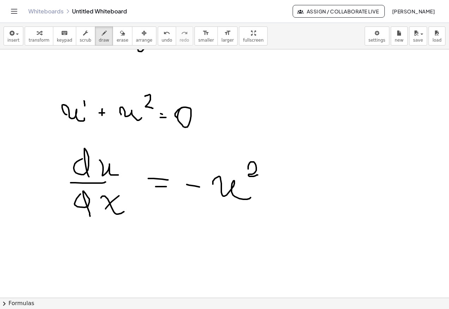
scroll to position [1490, 0]
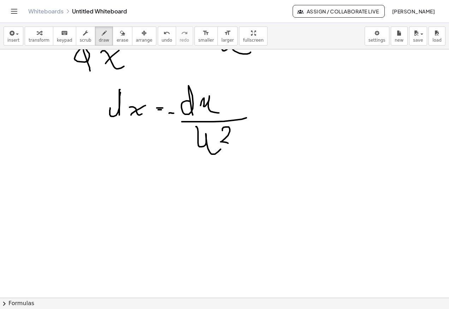
scroll to position [1596, 0]
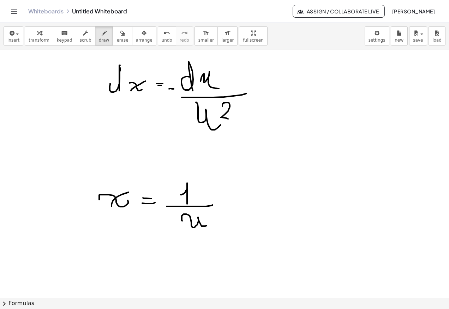
scroll to position [1667, 0]
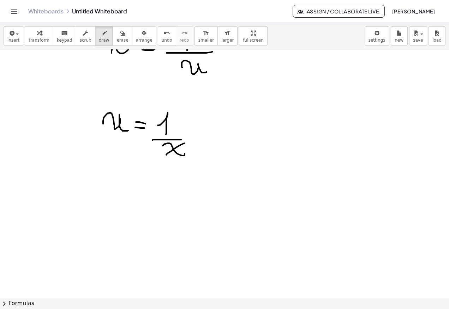
scroll to position [1775, 0]
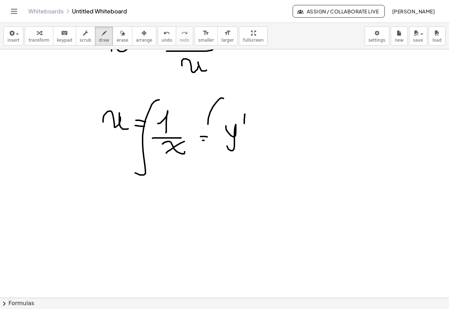
drag, startPoint x: 191, startPoint y: 133, endPoint x: 193, endPoint y: 138, distance: 4.8
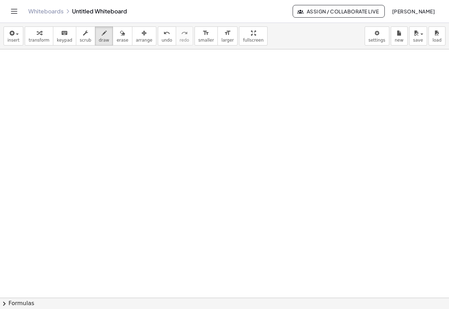
scroll to position [1847, 0]
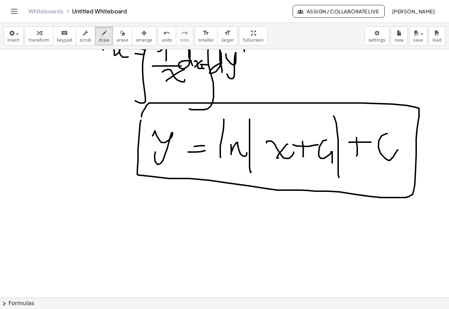
drag, startPoint x: 138, startPoint y: 149, endPoint x: 140, endPoint y: 123, distance: 26.2
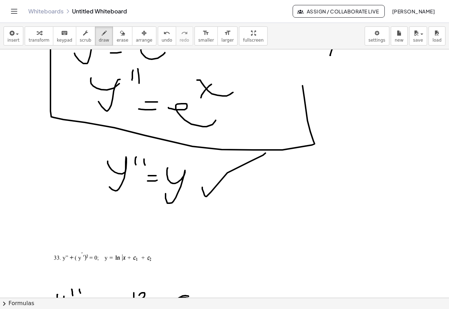
scroll to position [1177, 0]
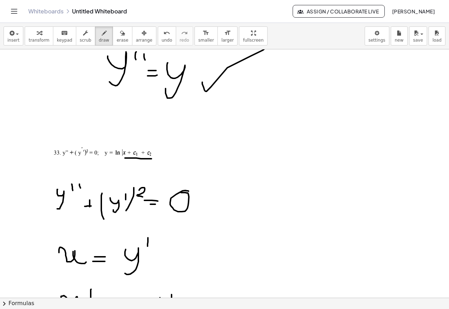
drag, startPoint x: 125, startPoint y: 158, endPoint x: 154, endPoint y: 160, distance: 29.3
drag, startPoint x: 139, startPoint y: 147, endPoint x: 140, endPoint y: 156, distance: 8.9
drag, startPoint x: 48, startPoint y: 149, endPoint x: 158, endPoint y: 157, distance: 110.1
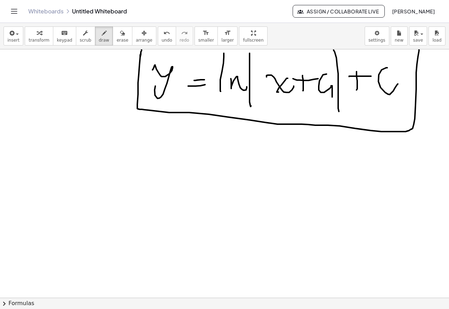
scroll to position [1847, 0]
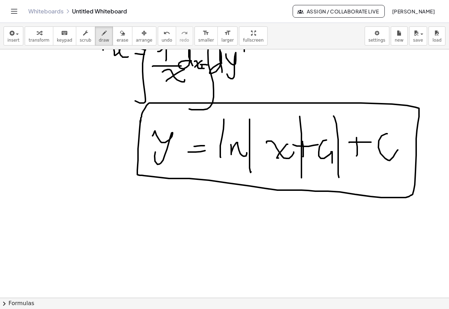
drag, startPoint x: 300, startPoint y: 117, endPoint x: 302, endPoint y: 178, distance: 61.5
drag, startPoint x: 46, startPoint y: 233, endPoint x: 75, endPoint y: 254, distance: 35.4
drag, startPoint x: 77, startPoint y: 253, endPoint x: 82, endPoint y: 256, distance: 4.9
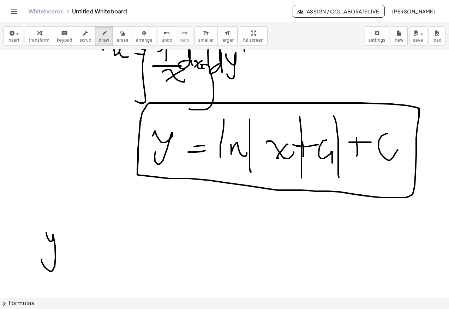
drag, startPoint x: 115, startPoint y: 264, endPoint x: 133, endPoint y: 236, distance: 33.6
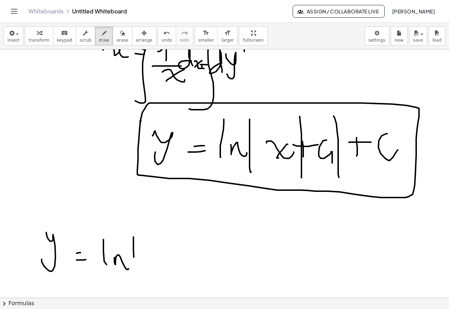
drag, startPoint x: 134, startPoint y: 257, endPoint x: 141, endPoint y: 272, distance: 16.0
drag, startPoint x: 153, startPoint y: 258, endPoint x: 151, endPoint y: 255, distance: 4.0
drag, startPoint x: 150, startPoint y: 248, endPoint x: 160, endPoint y: 257, distance: 13.2
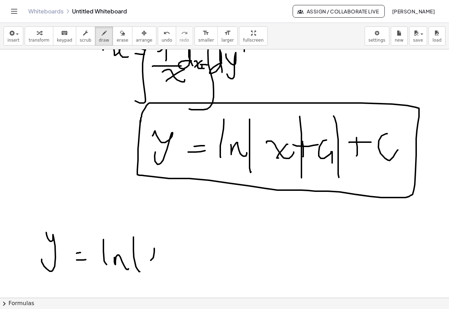
drag, startPoint x: 160, startPoint y: 250, endPoint x: 159, endPoint y: 287, distance: 37.1
drag, startPoint x: 180, startPoint y: 246, endPoint x: 168, endPoint y: 251, distance: 13.3
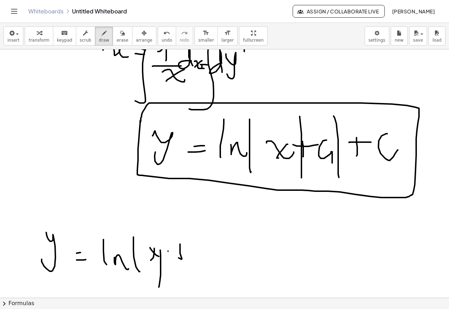
drag, startPoint x: 168, startPoint y: 251, endPoint x: 217, endPoint y: 246, distance: 49.1
drag, startPoint x: 199, startPoint y: 242, endPoint x: 217, endPoint y: 260, distance: 25.5
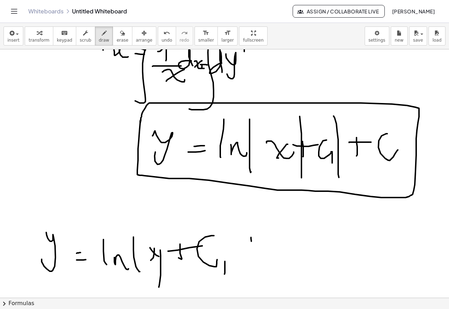
drag, startPoint x: 251, startPoint y: 242, endPoint x: 248, endPoint y: 254, distance: 13.2
drag, startPoint x: 248, startPoint y: 254, endPoint x: 281, endPoint y: 247, distance: 34.4
drag, startPoint x: 273, startPoint y: 250, endPoint x: 304, endPoint y: 269, distance: 36.2
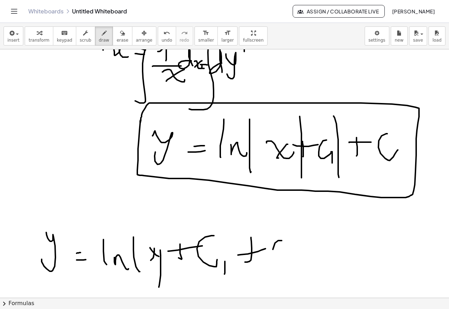
drag, startPoint x: 305, startPoint y: 268, endPoint x: 323, endPoint y: 276, distance: 19.0
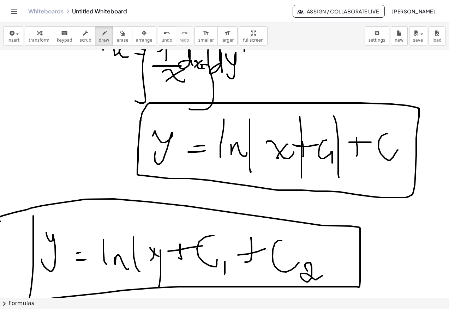
drag, startPoint x: 33, startPoint y: 217, endPoint x: 37, endPoint y: 210, distance: 8.1
drag, startPoint x: 163, startPoint y: 235, endPoint x: 163, endPoint y: 282, distance: 47.3
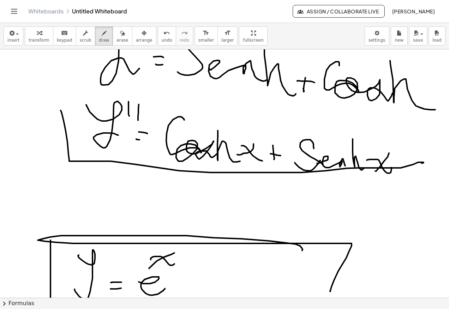
scroll to position [1141, 0]
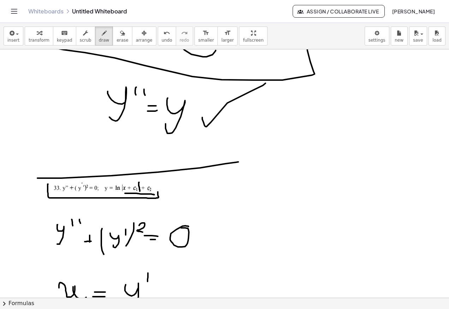
drag, startPoint x: 37, startPoint y: 178, endPoint x: 203, endPoint y: 177, distance: 165.6
click at [238, 162] on div at bounding box center [224, 151] width 449 height 2486
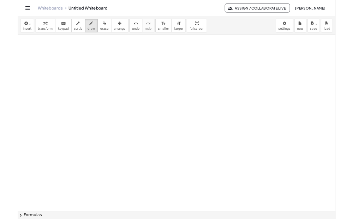
scroll to position [2237, 0]
